Goal: Transaction & Acquisition: Purchase product/service

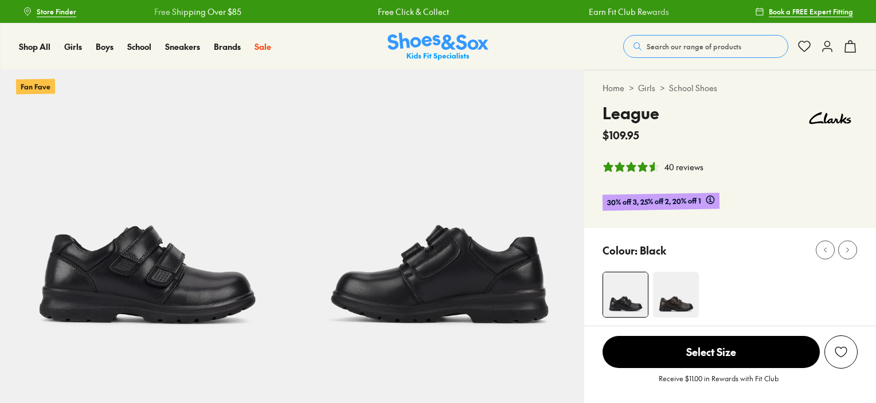
select select "*"
click at [688, 41] on span "Search our range of products" at bounding box center [694, 46] width 95 height 10
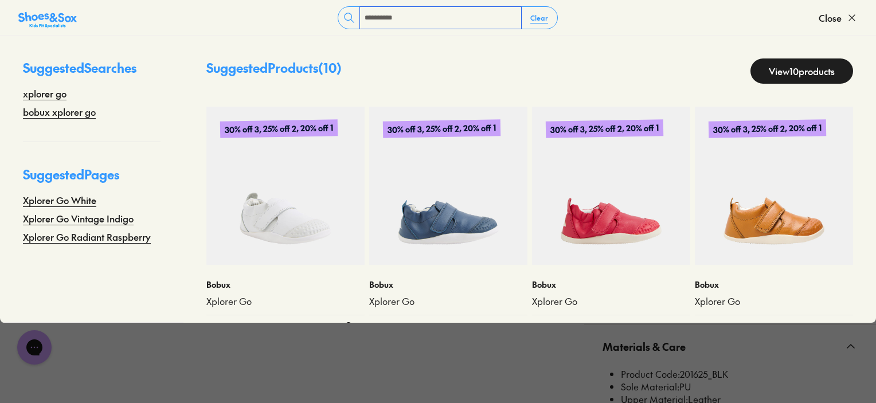
type input "**********"
click at [274, 209] on img at bounding box center [285, 186] width 158 height 158
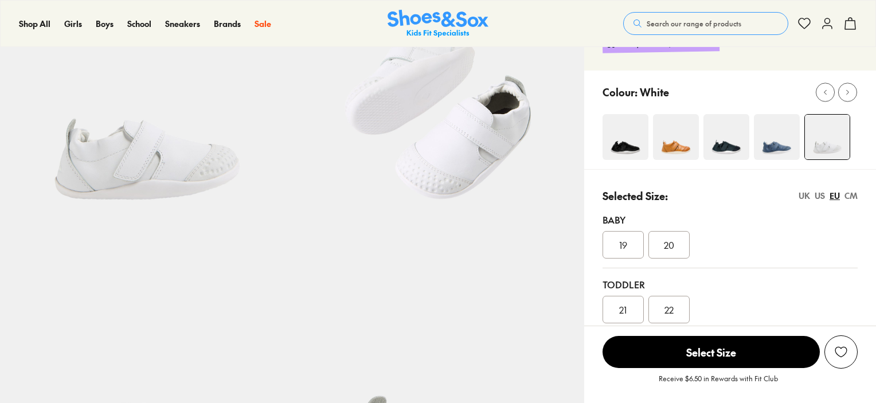
scroll to position [172, 0]
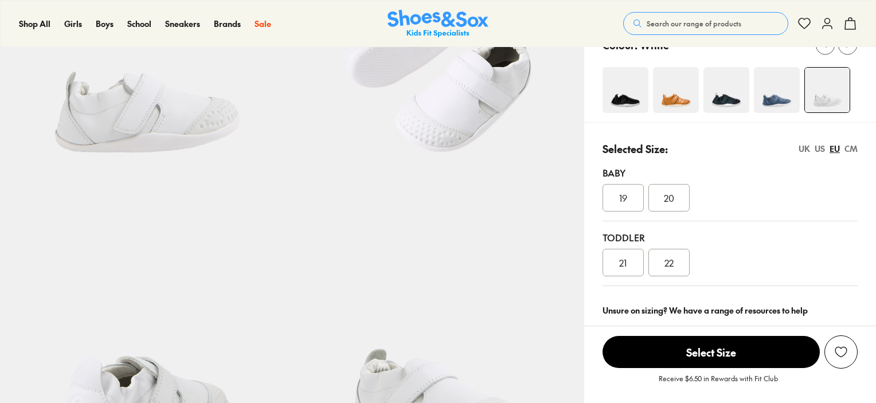
select select "*"
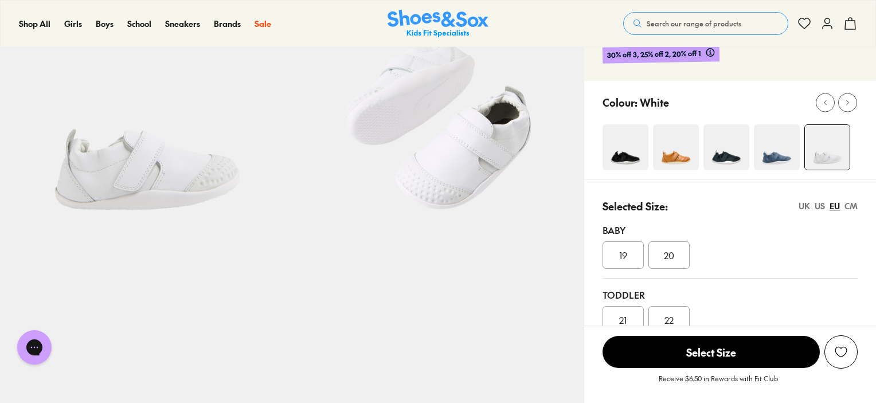
scroll to position [57, 0]
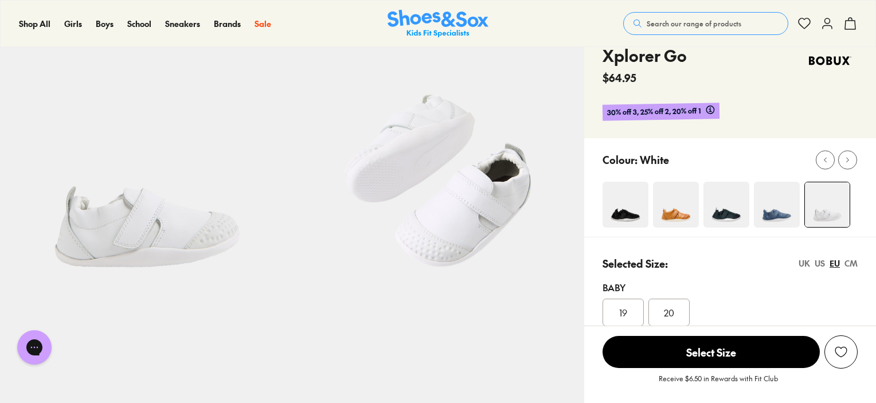
click at [622, 215] on img at bounding box center [626, 205] width 46 height 46
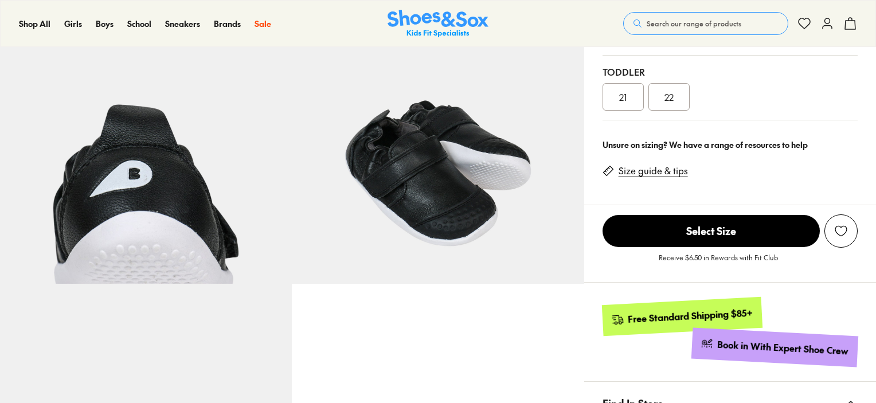
select select "*"
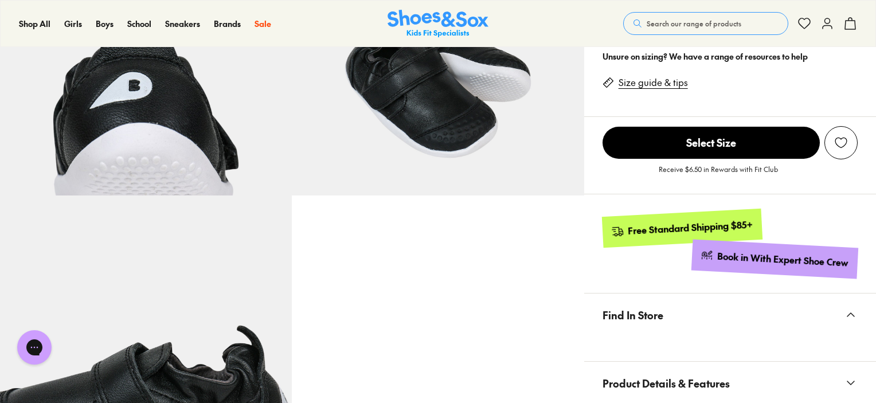
scroll to position [401, 0]
